Goal: Information Seeking & Learning: Learn about a topic

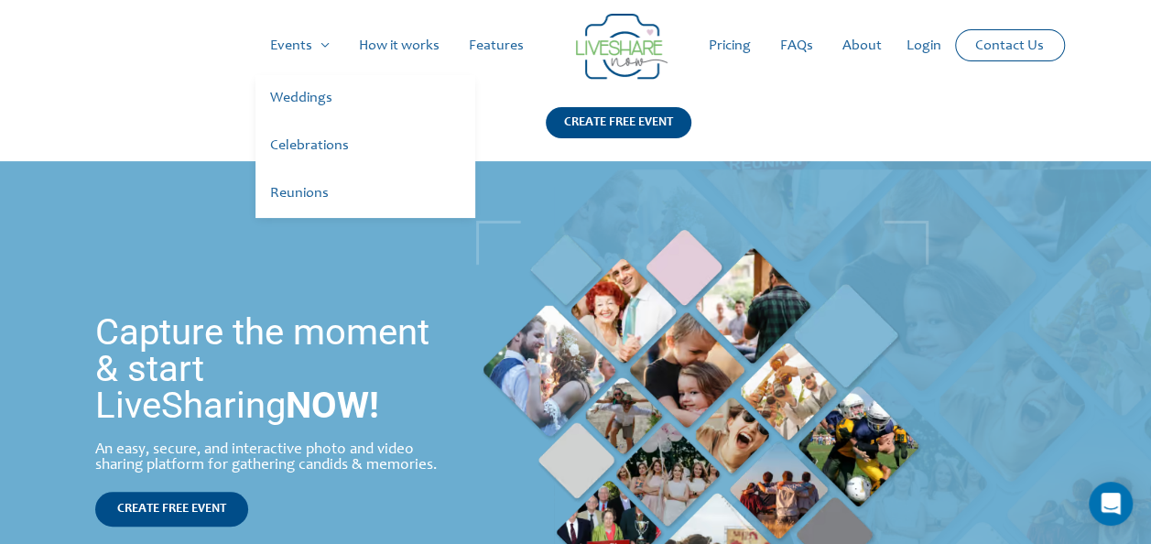
click at [290, 147] on link "Celebrations" at bounding box center [366, 147] width 220 height 48
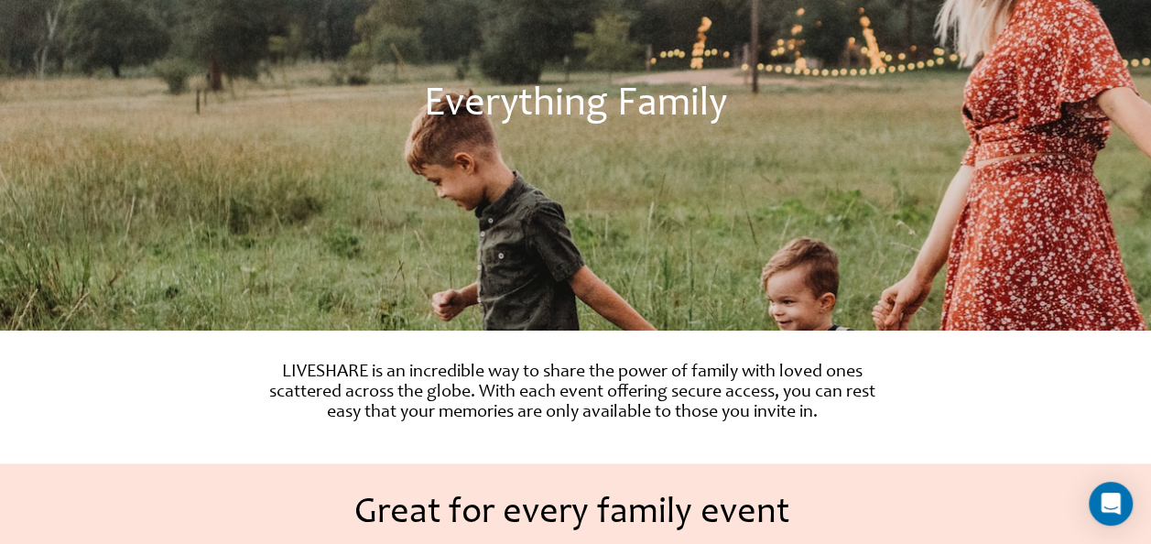
scroll to position [183, 0]
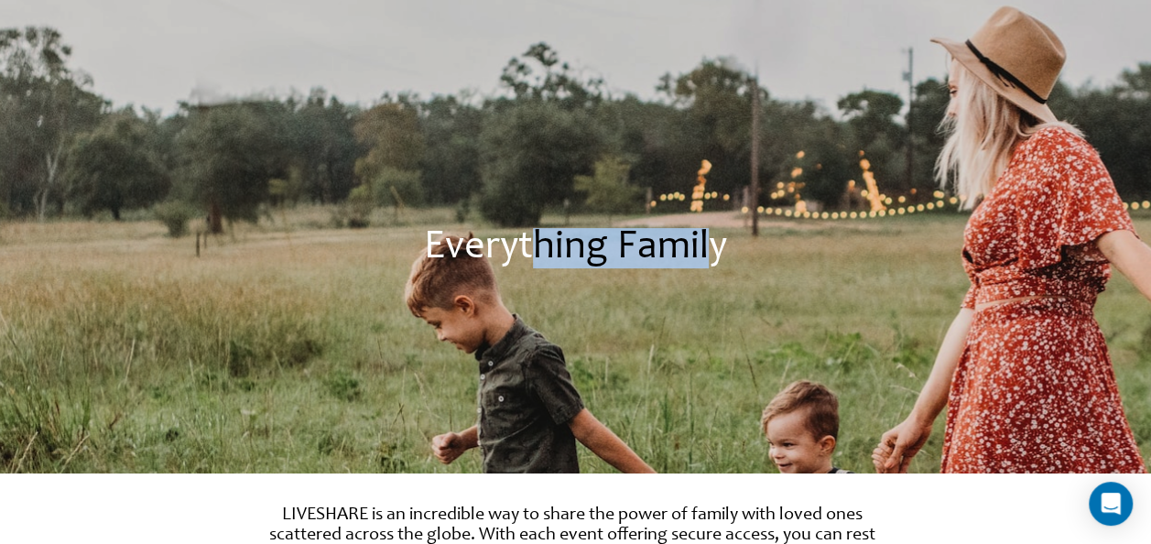
drag, startPoint x: 528, startPoint y: 163, endPoint x: 707, endPoint y: 225, distance: 189.1
click at [707, 225] on div "Everything Family" at bounding box center [575, 225] width 1151 height 495
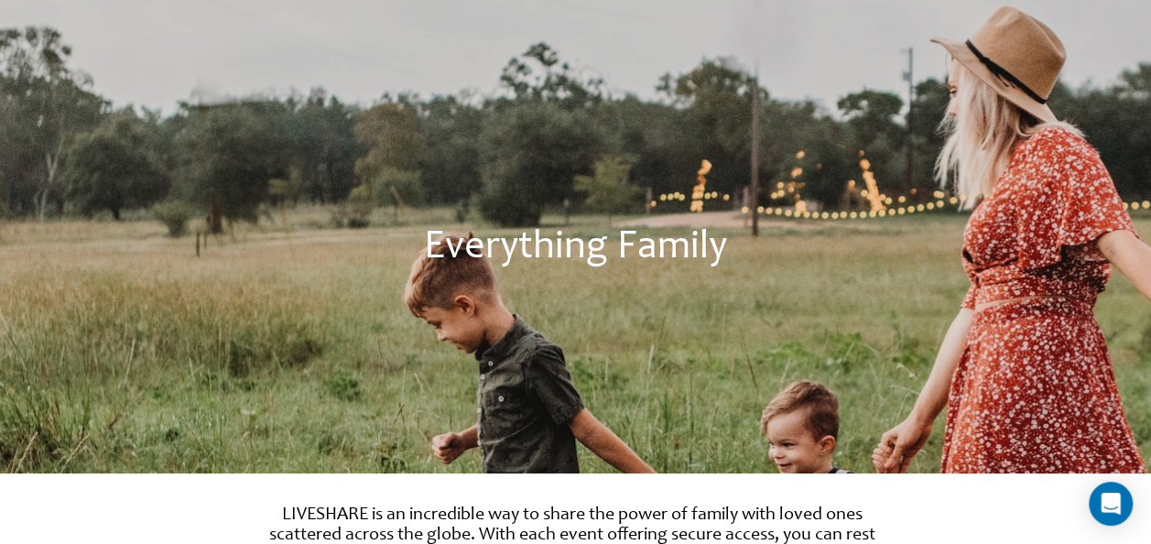
drag, startPoint x: 707, startPoint y: 225, endPoint x: 517, endPoint y: 176, distance: 195.9
click at [517, 176] on div "Everything Family" at bounding box center [575, 225] width 1151 height 495
drag, startPoint x: 401, startPoint y: 107, endPoint x: 531, endPoint y: 195, distance: 157.0
click at [531, 195] on div "Everything Family" at bounding box center [575, 225] width 1151 height 495
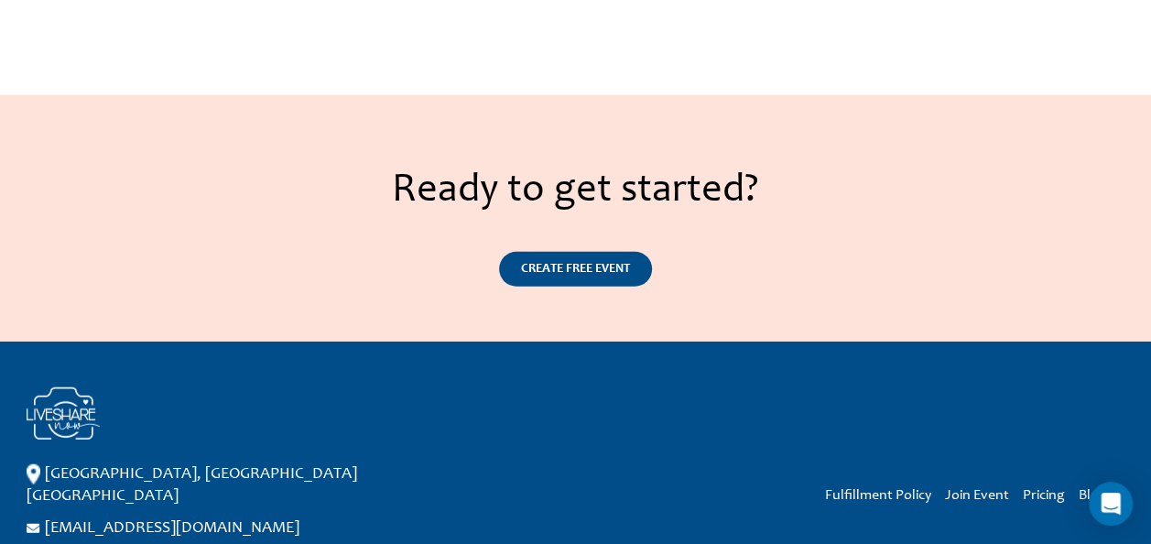
scroll to position [2198, 0]
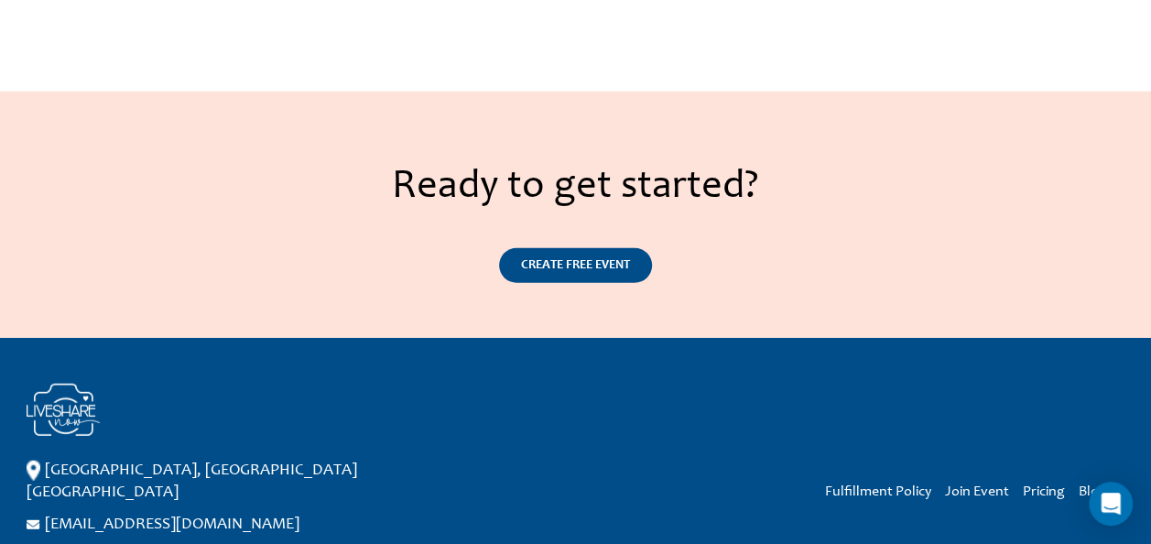
click at [293, 175] on div "Ready to get started?" at bounding box center [575, 188] width 1133 height 38
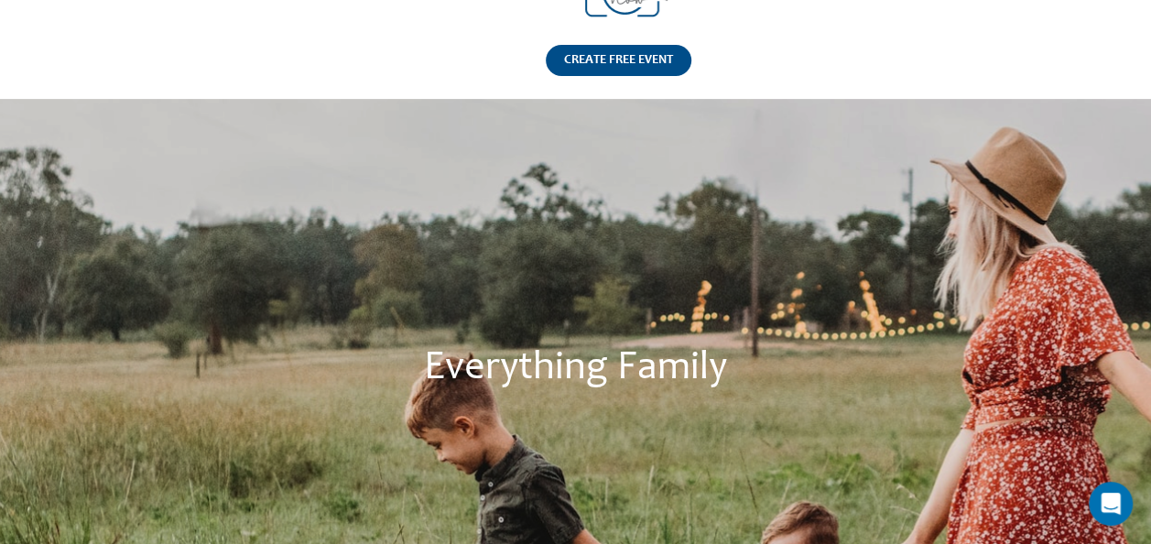
scroll to position [0, 0]
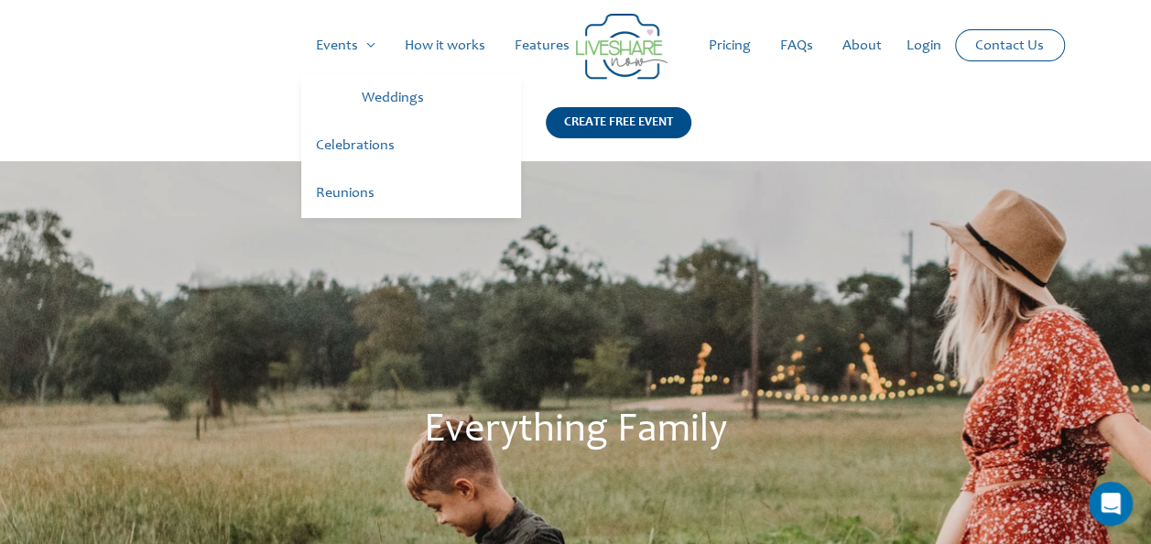
click at [366, 194] on link "Reunions" at bounding box center [411, 194] width 220 height 48
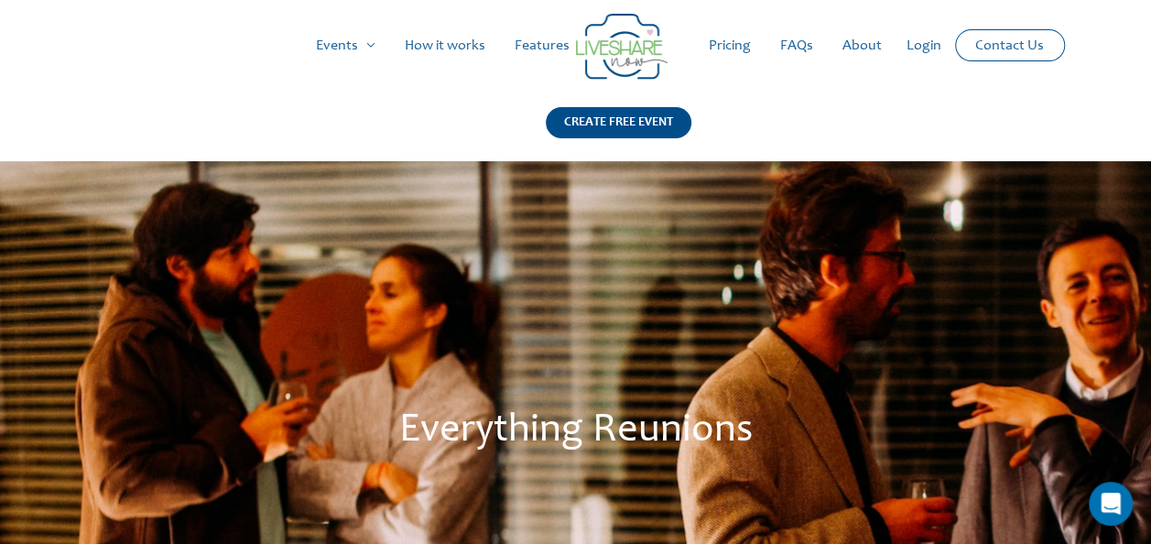
click at [436, 49] on link "How it works" at bounding box center [445, 45] width 110 height 59
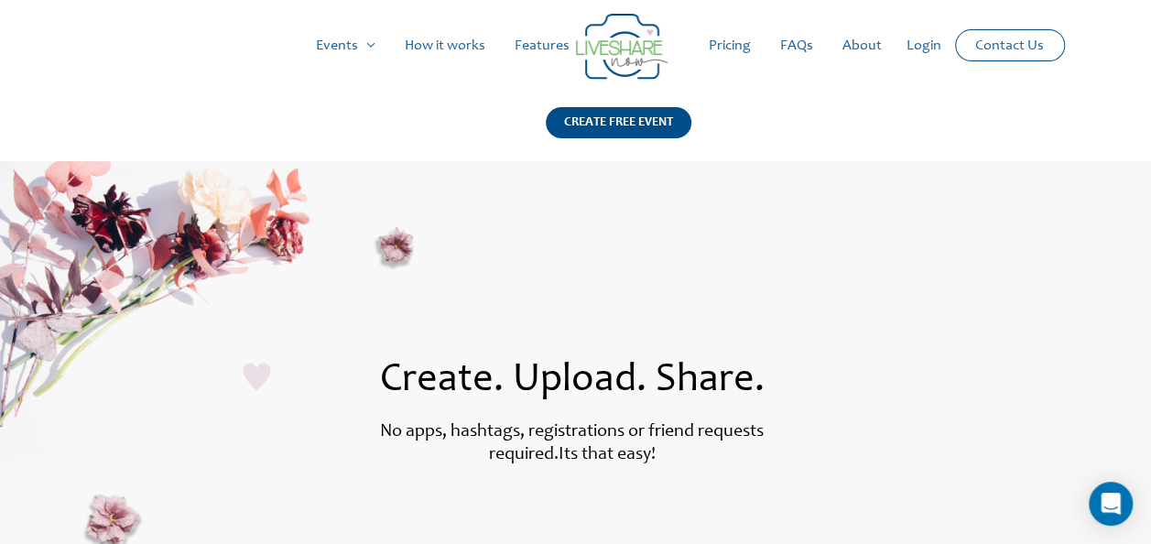
drag, startPoint x: 139, startPoint y: 217, endPoint x: 325, endPoint y: 263, distance: 191.5
click at [322, 267] on section "Create. Upload. Share. No apps, hashtags, registrations or friend requests requ…" at bounding box center [575, 442] width 1151 height 563
click at [357, 299] on section "Create. Upload. Share. No apps, hashtags, registrations or friend requests requ…" at bounding box center [575, 442] width 1151 height 563
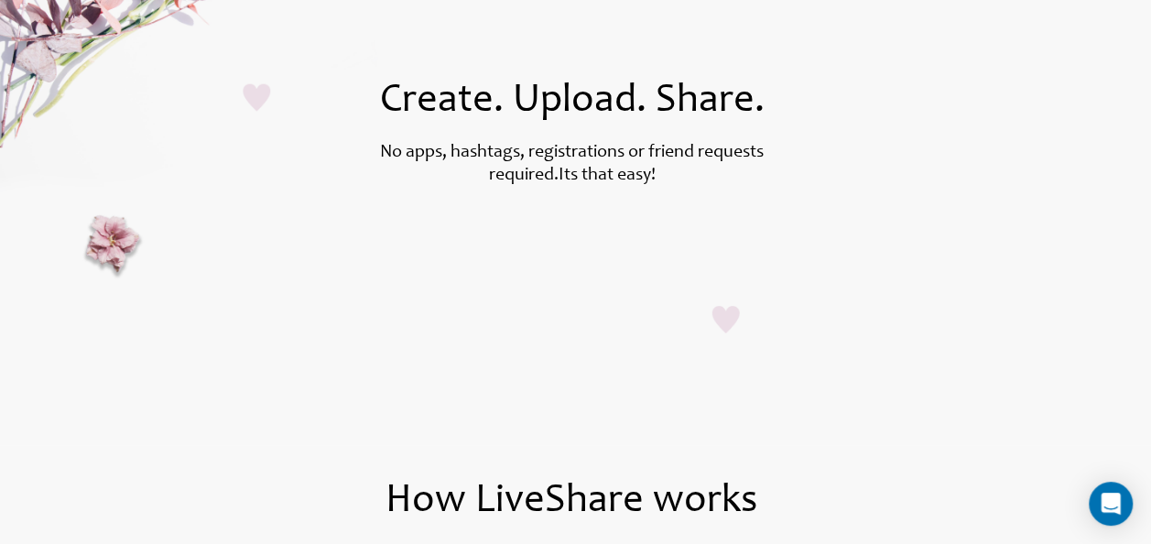
scroll to position [183, 0]
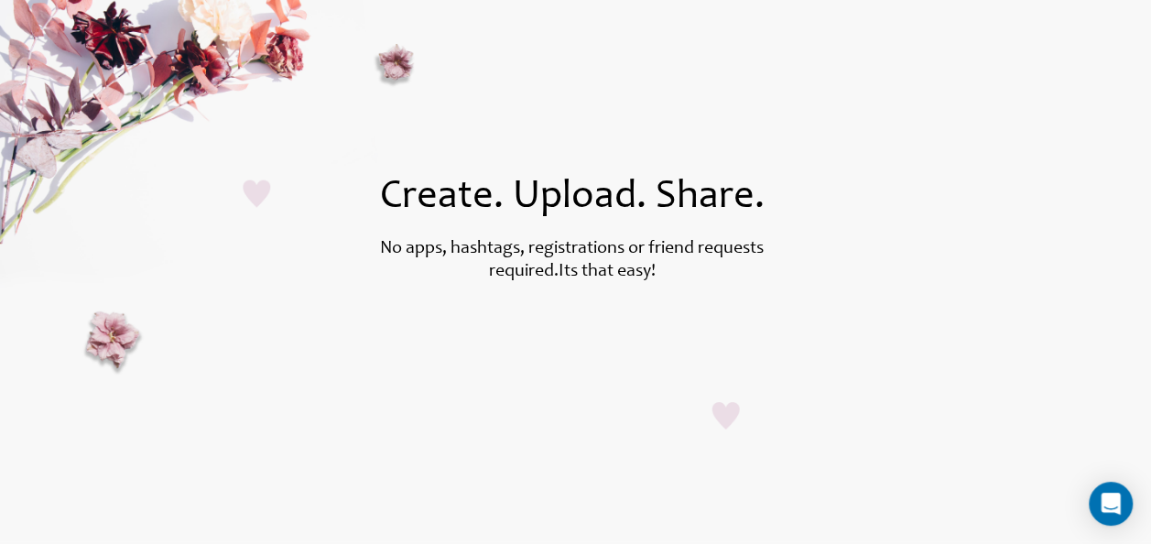
drag, startPoint x: 468, startPoint y: 82, endPoint x: 311, endPoint y: 256, distance: 234.1
click at [311, 256] on div "No apps, hashtags, registrations or friend requests required. Its that easy!" at bounding box center [572, 287] width 705 height 104
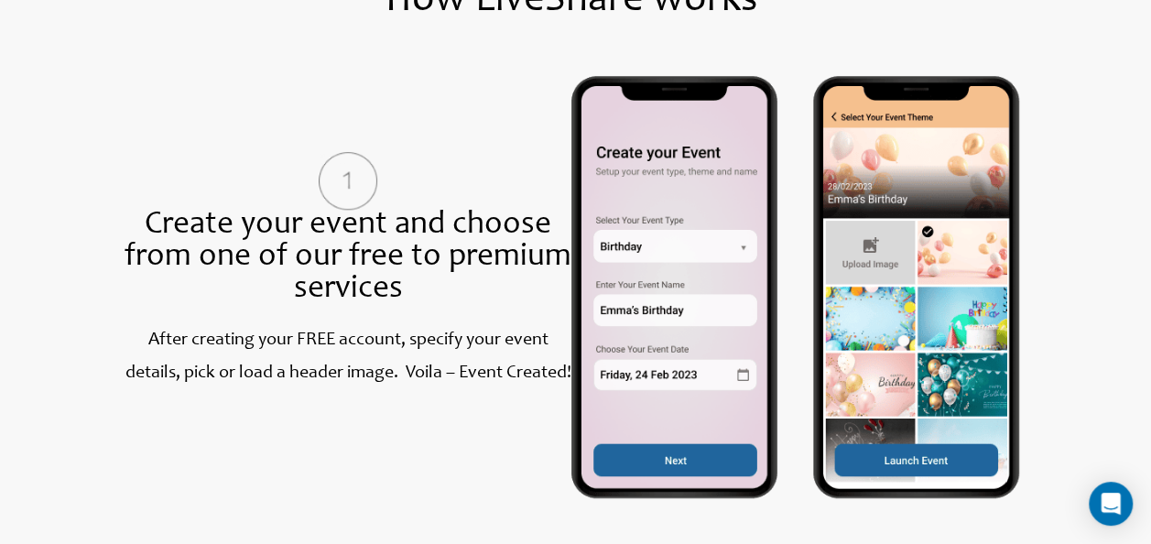
scroll to position [1007, 0]
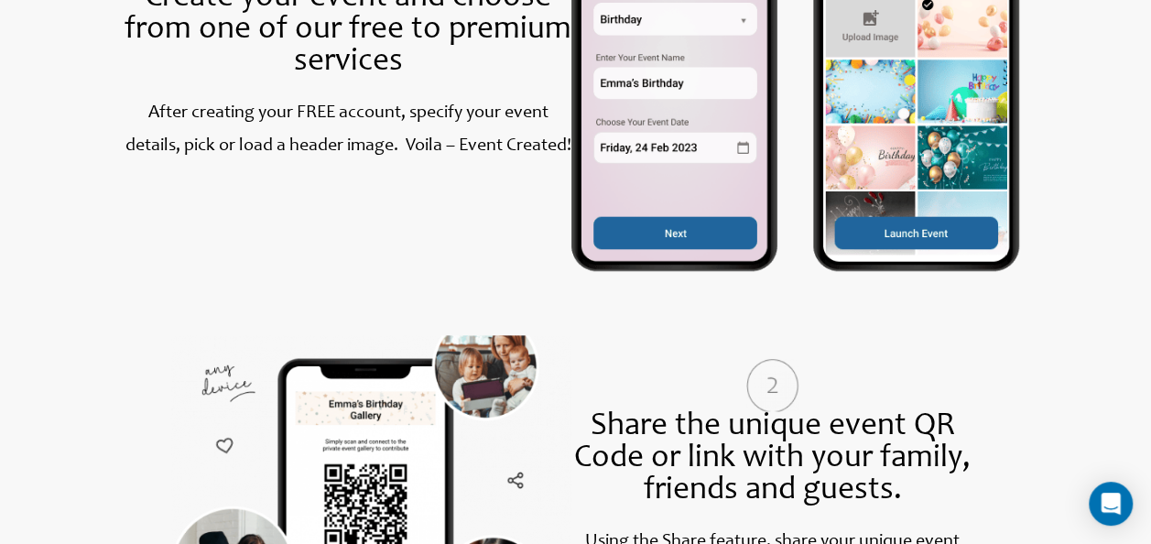
click at [478, 385] on img at bounding box center [371, 524] width 402 height 379
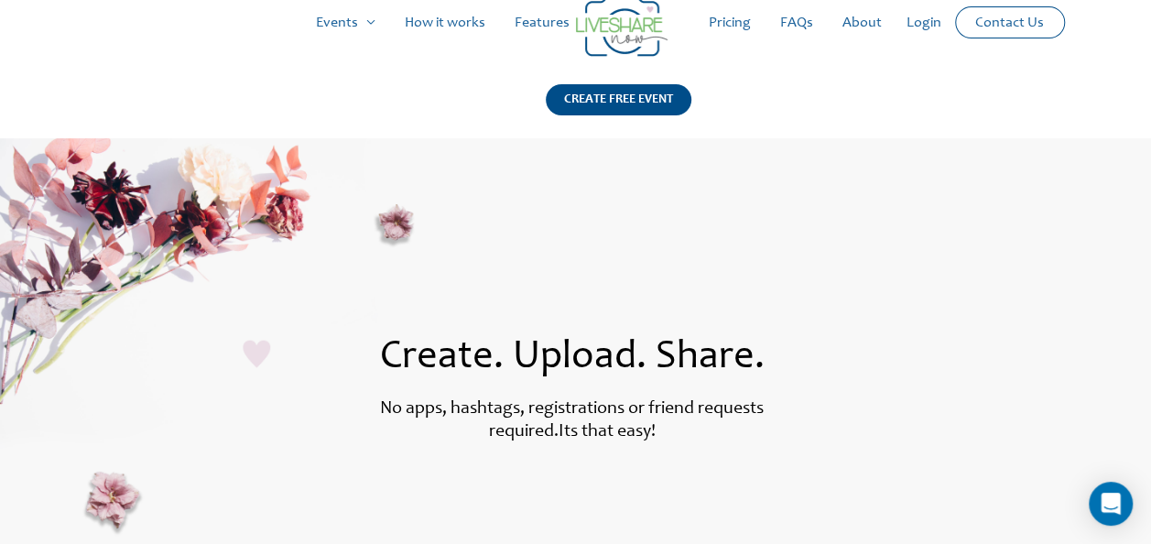
scroll to position [0, 0]
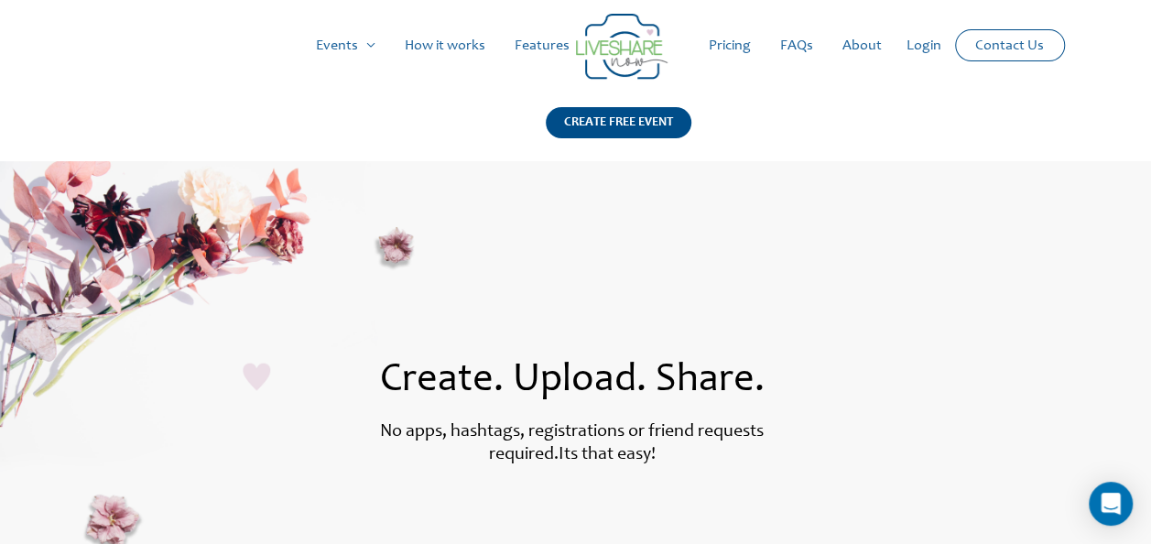
click at [556, 44] on link "Features" at bounding box center [542, 45] width 84 height 59
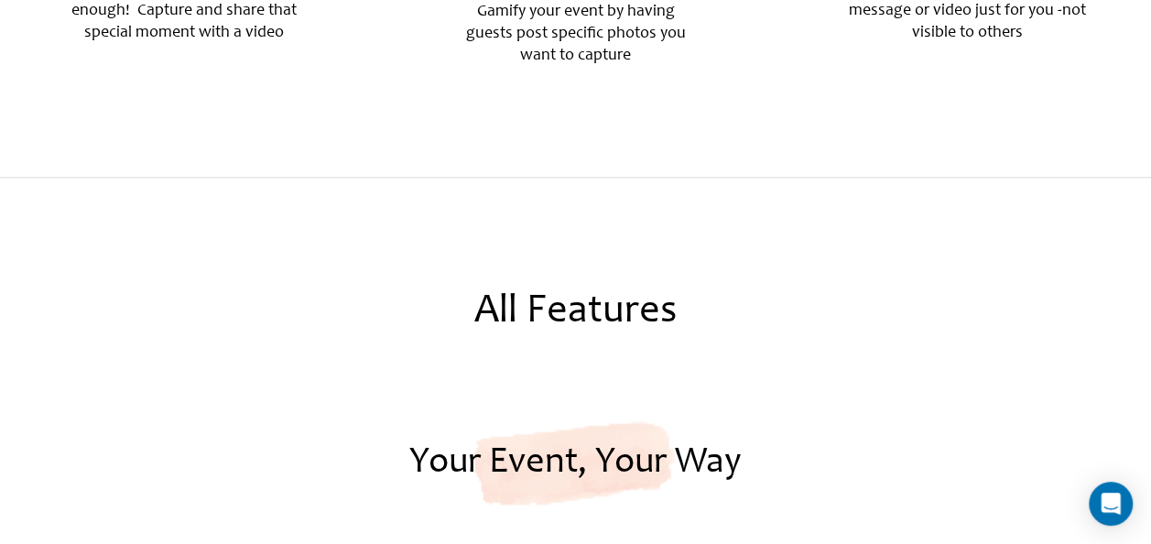
scroll to position [1099, 0]
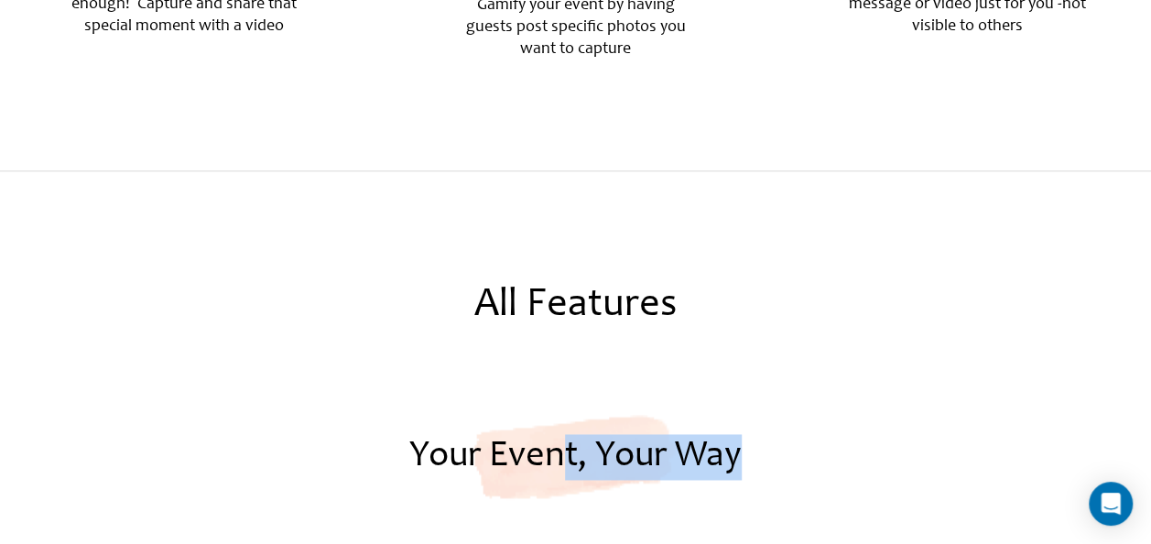
drag, startPoint x: 673, startPoint y: 413, endPoint x: 754, endPoint y: 426, distance: 81.6
click at [754, 434] on h2 "Your Event, Your Way" at bounding box center [575, 457] width 1133 height 46
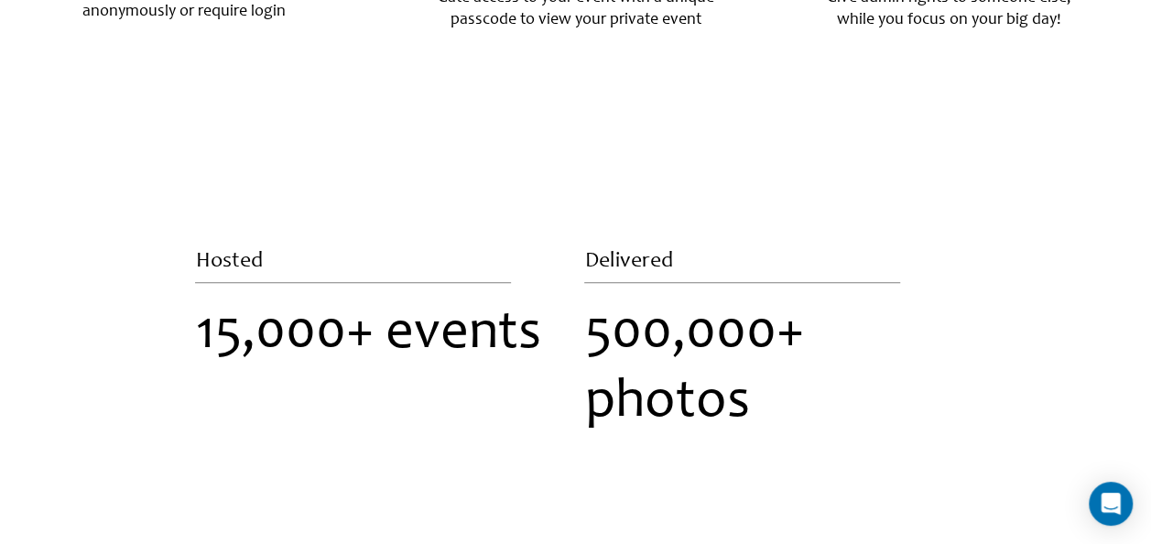
scroll to position [4396, 0]
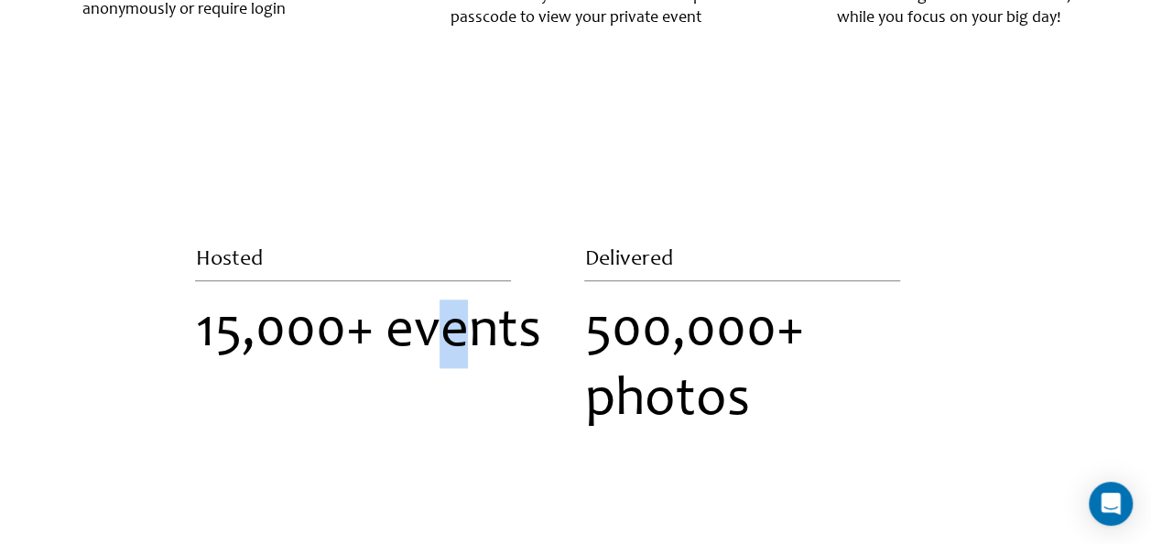
drag, startPoint x: 463, startPoint y: 289, endPoint x: 477, endPoint y: 302, distance: 18.8
click at [477, 302] on div "Hosted 15,000+ events" at bounding box center [380, 343] width 389 height 206
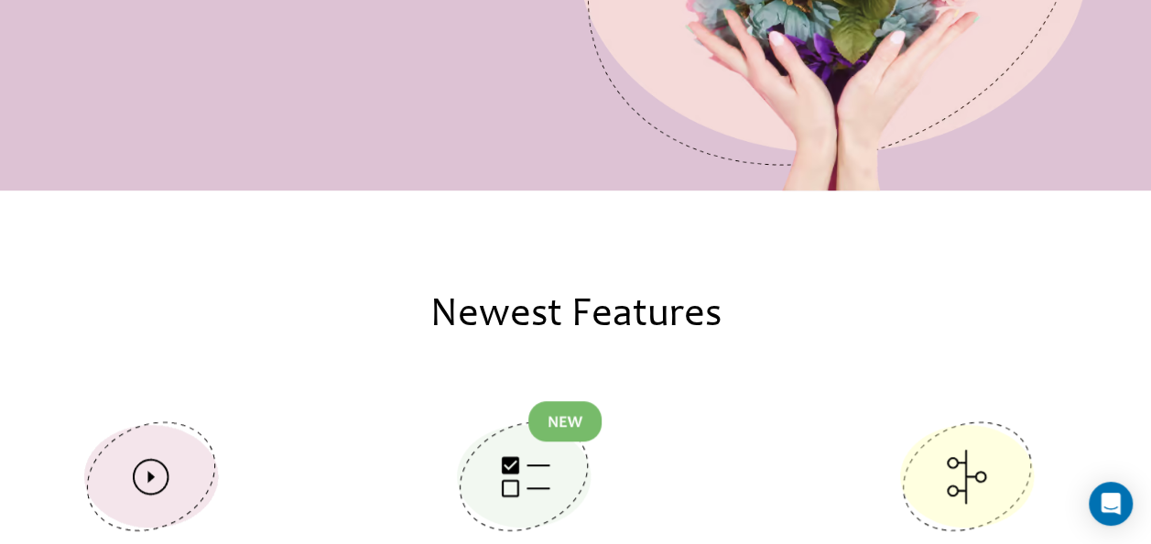
scroll to position [0, 0]
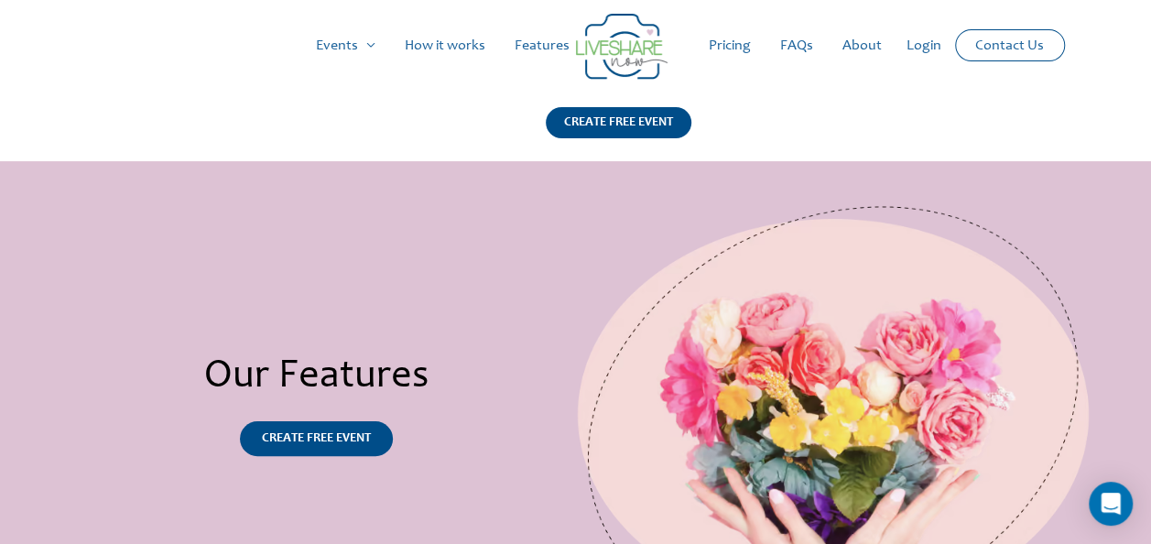
click at [742, 45] on link "Pricing" at bounding box center [729, 45] width 71 height 59
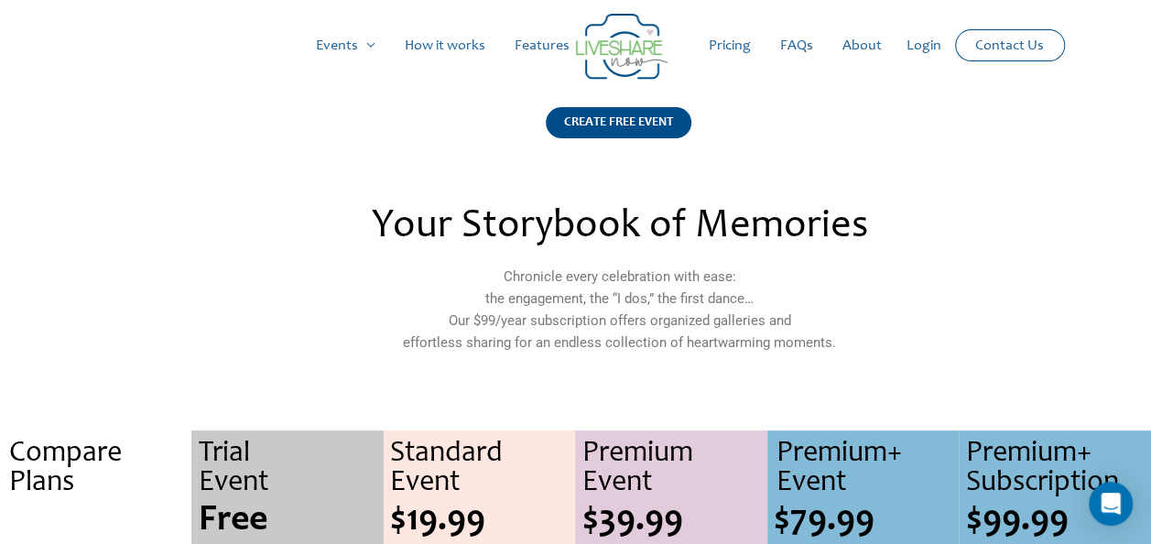
click at [791, 41] on link "FAQs" at bounding box center [797, 45] width 62 height 59
click at [856, 42] on link "About" at bounding box center [862, 45] width 69 height 59
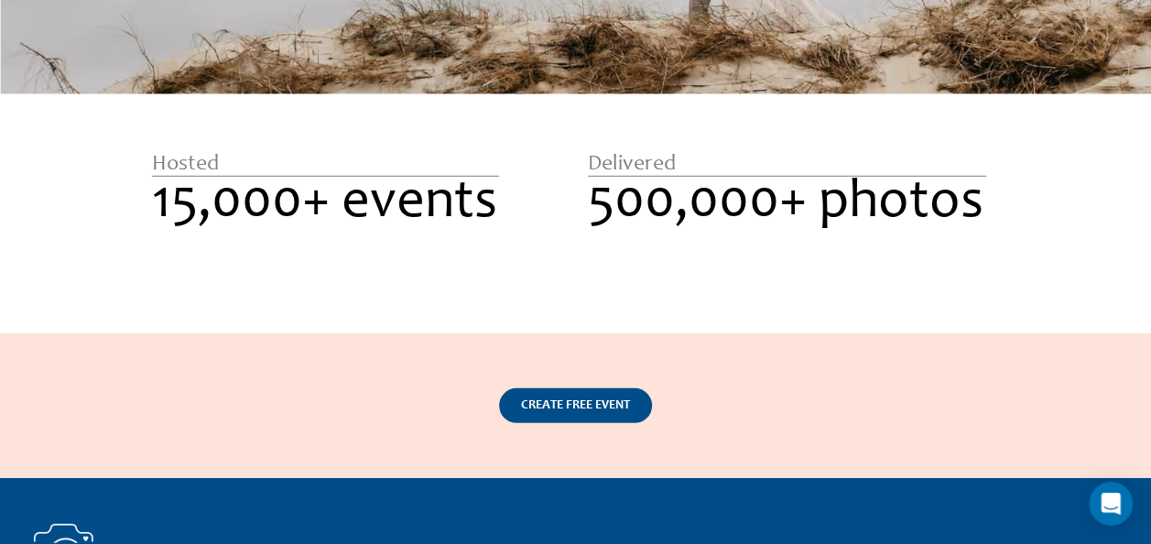
scroll to position [2792, 0]
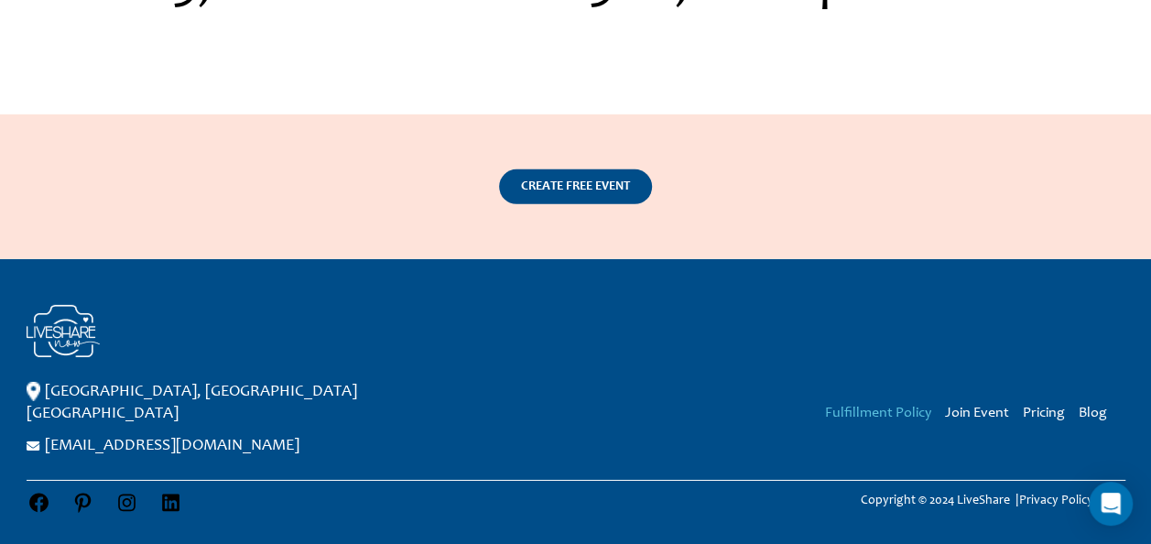
click at [903, 410] on link "Fulfillment Policy" at bounding box center [878, 413] width 106 height 15
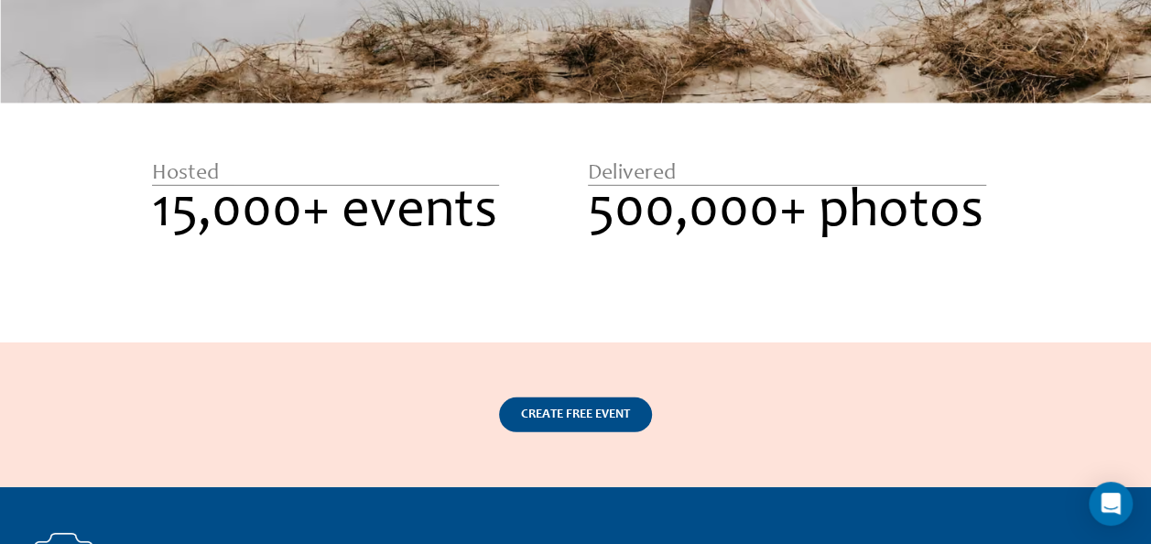
scroll to position [2792, 0]
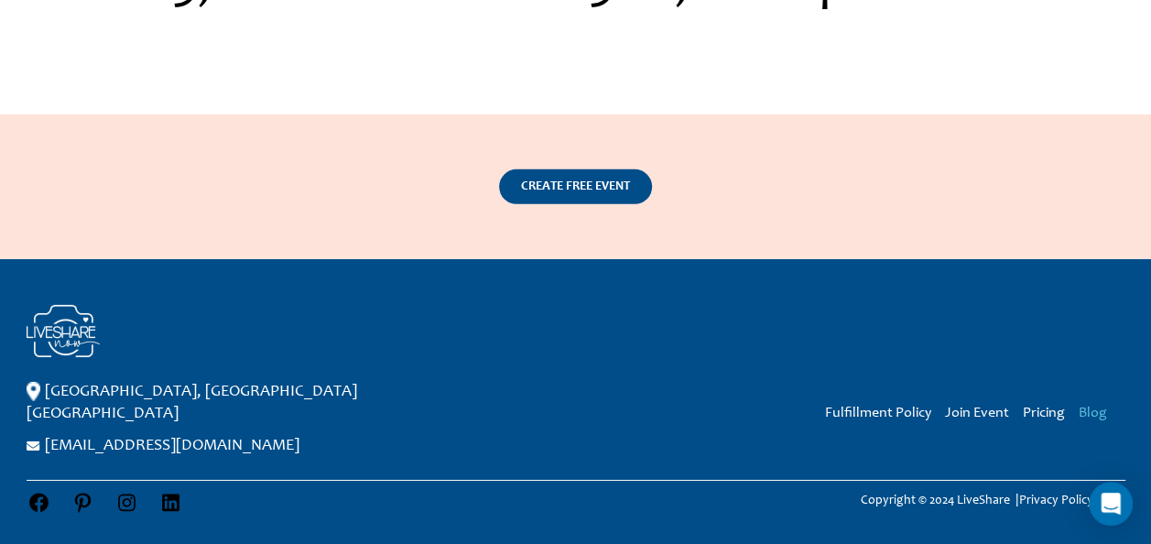
click at [1092, 412] on link "Blog" at bounding box center [1093, 413] width 28 height 15
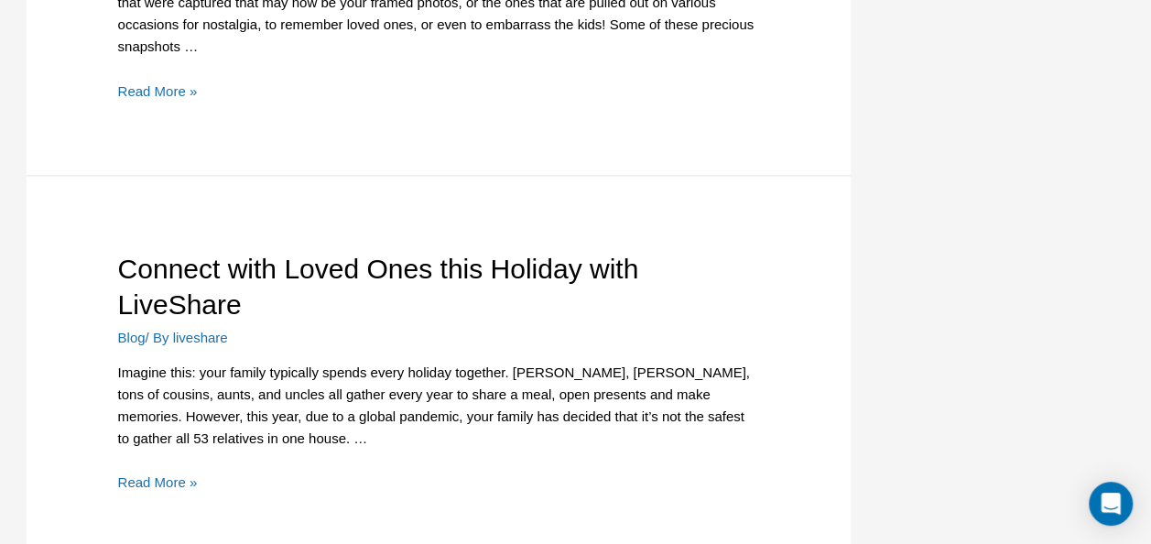
scroll to position [5464, 0]
